Goal: Information Seeking & Learning: Understand process/instructions

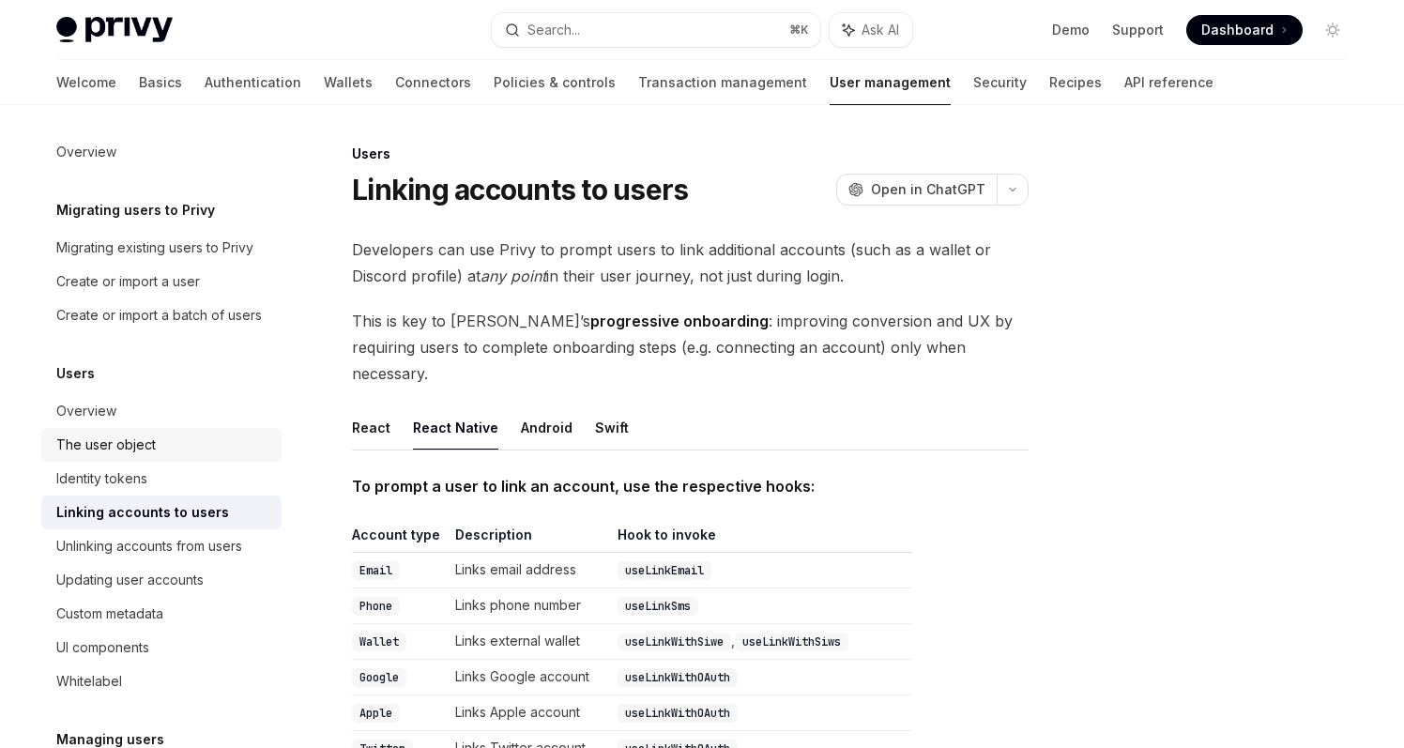
scroll to position [314, 0]
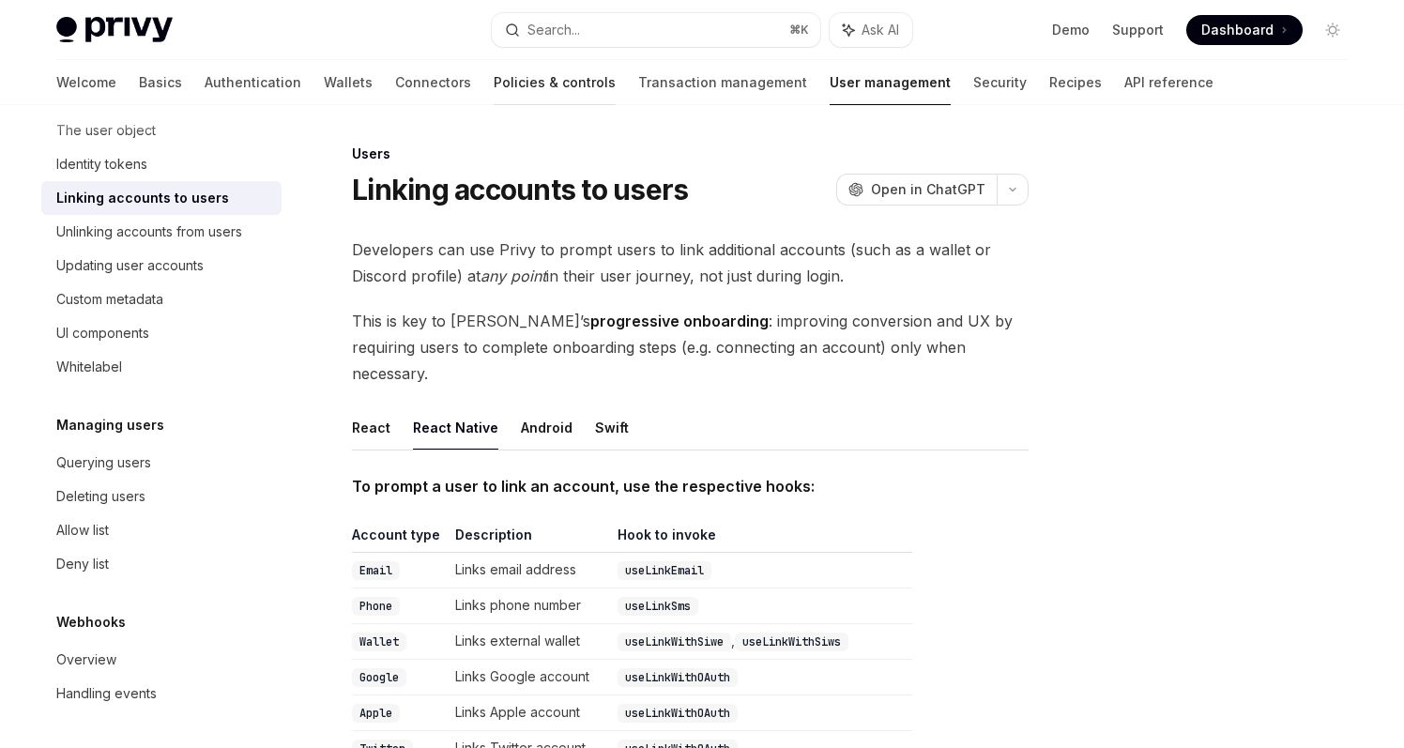
click at [494, 84] on link "Policies & controls" at bounding box center [555, 82] width 122 height 45
type textarea "*"
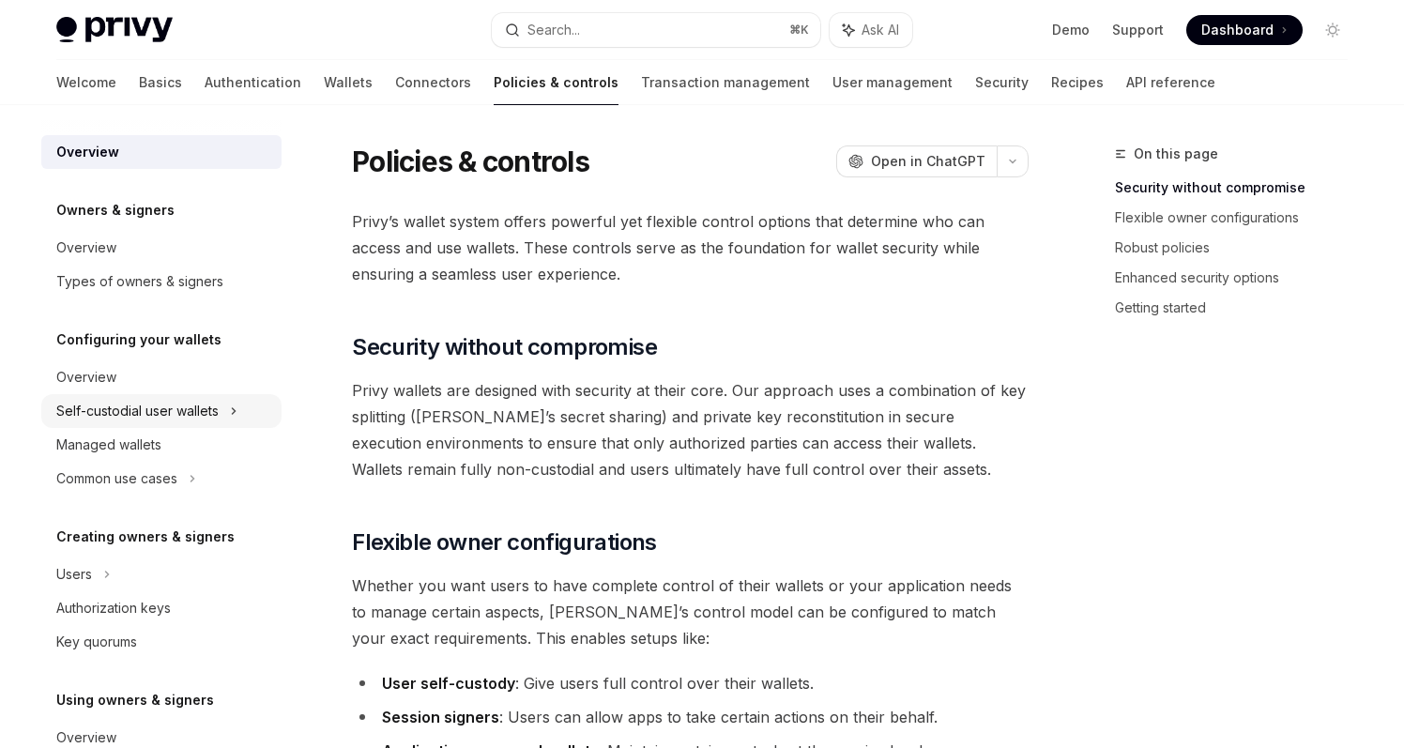
click at [239, 411] on div "Self-custodial user wallets" at bounding box center [161, 411] width 240 height 34
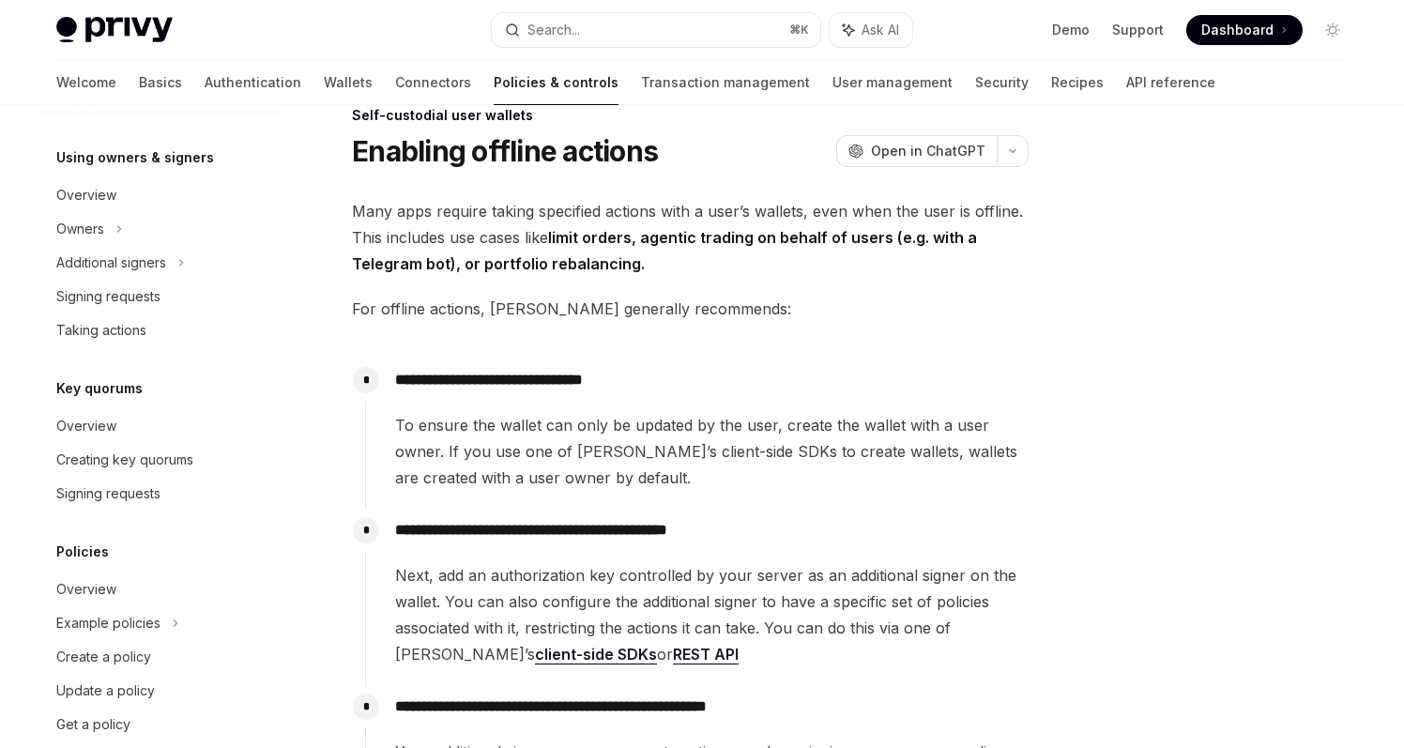
scroll to position [850, 0]
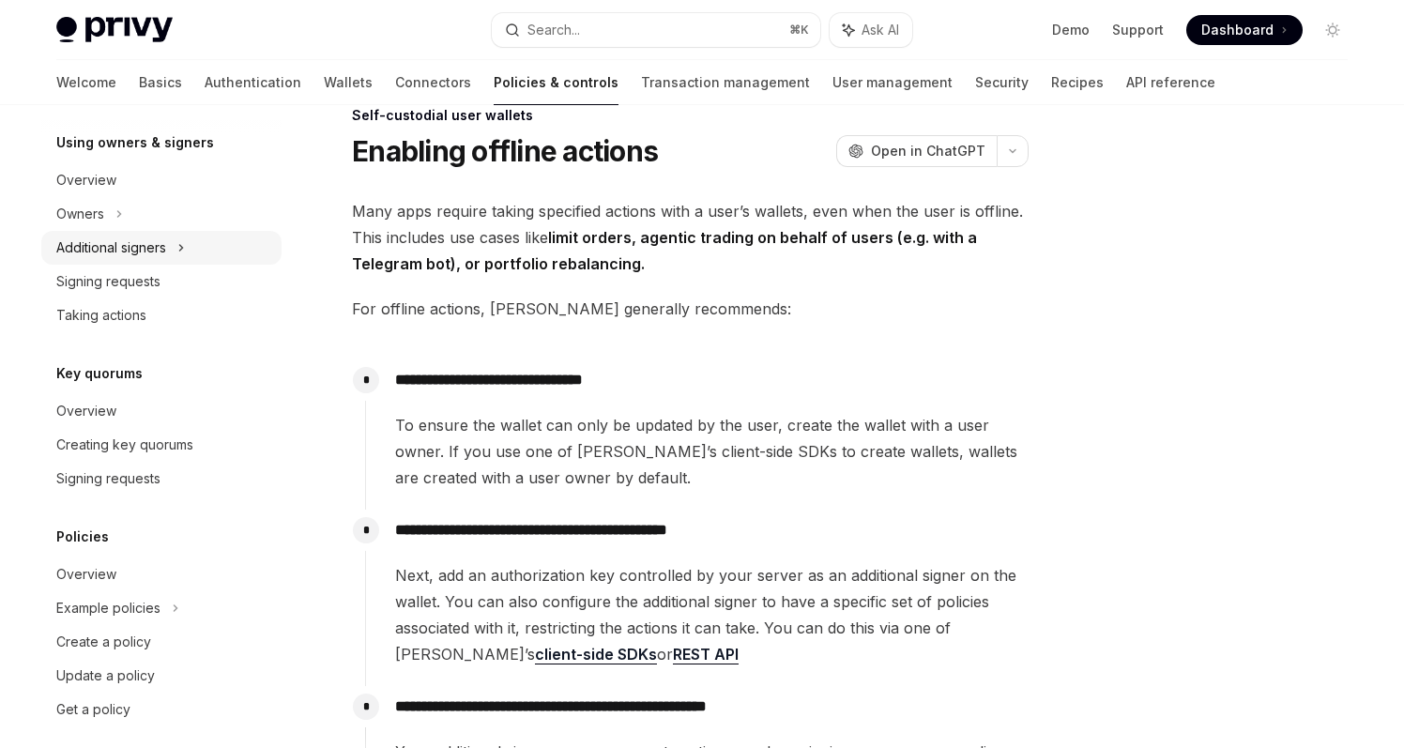
click at [182, 242] on icon at bounding box center [181, 248] width 8 height 23
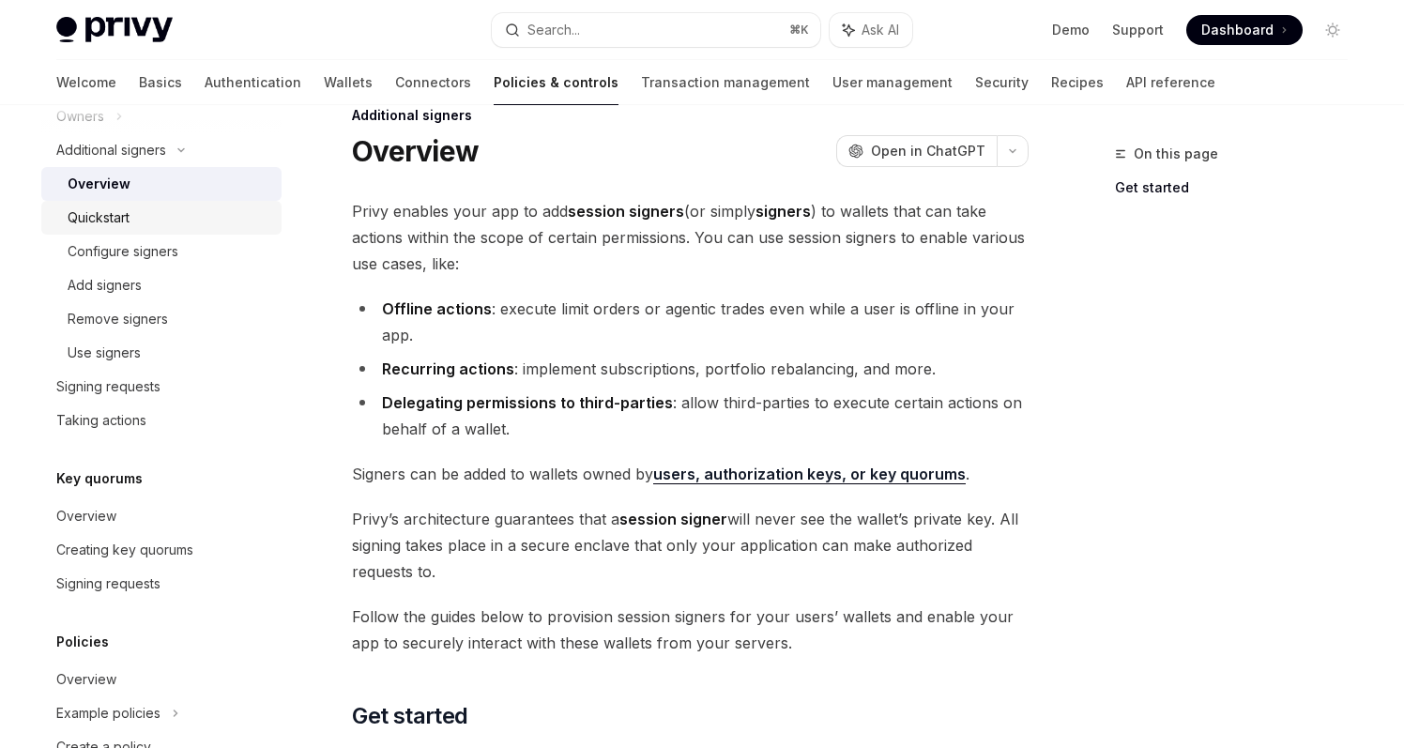
scroll to position [981, 0]
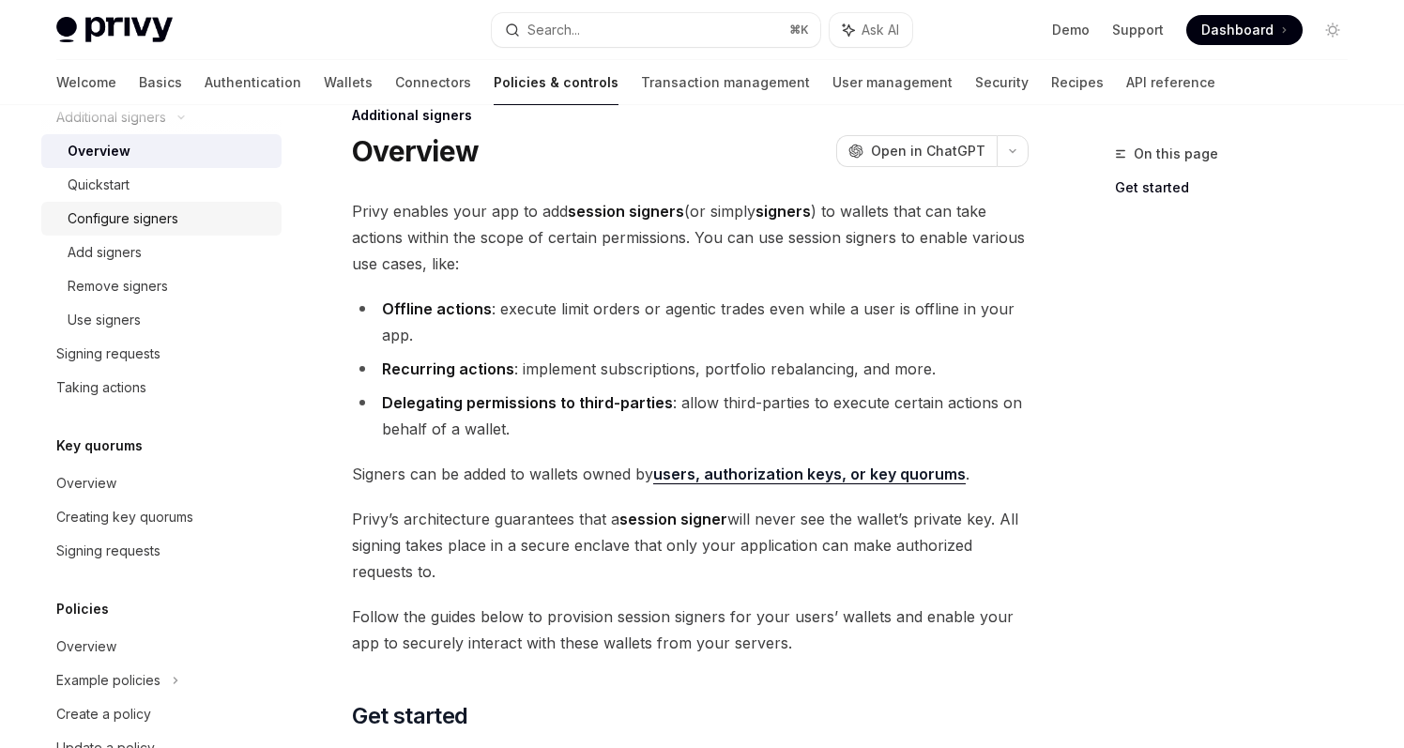
click at [181, 224] on div "Configure signers" at bounding box center [169, 218] width 203 height 23
type textarea "*"
